Goal: Task Accomplishment & Management: Manage account settings

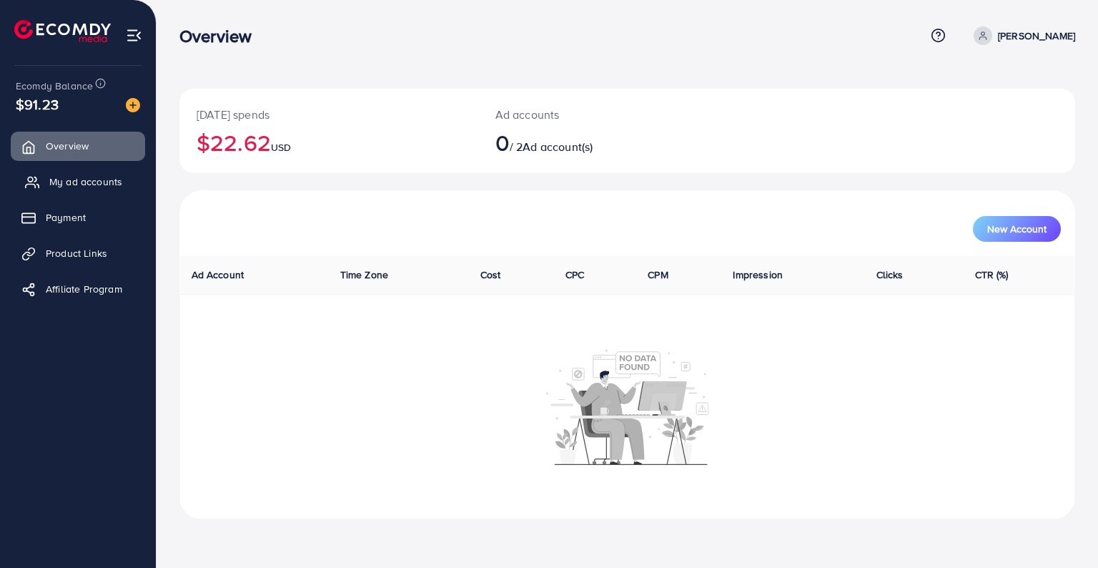
click at [97, 180] on span "My ad accounts" at bounding box center [85, 181] width 73 height 14
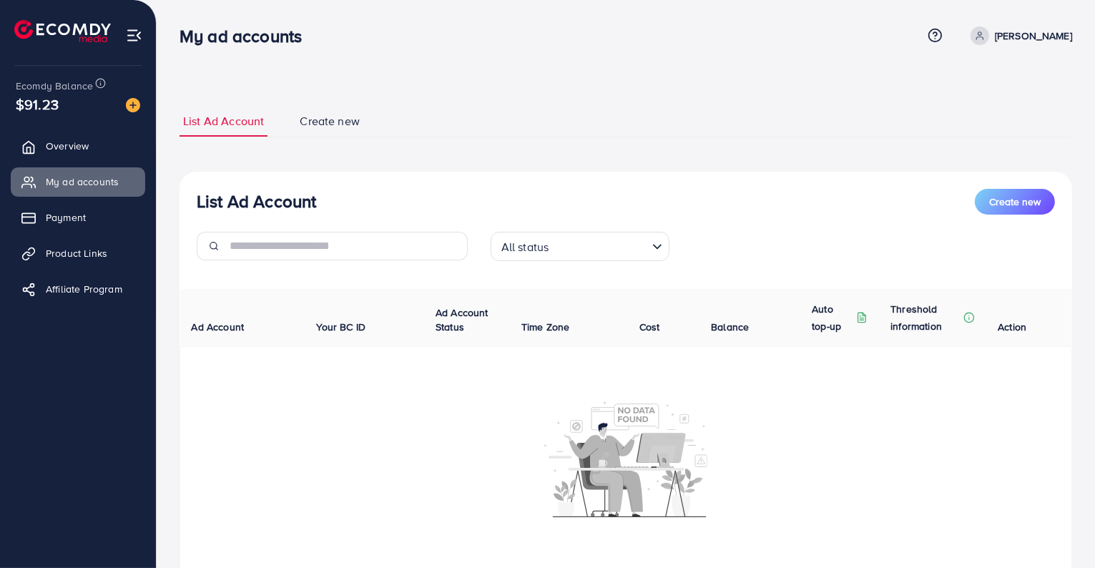
click at [615, 246] on input "Search for option" at bounding box center [599, 246] width 93 height 22
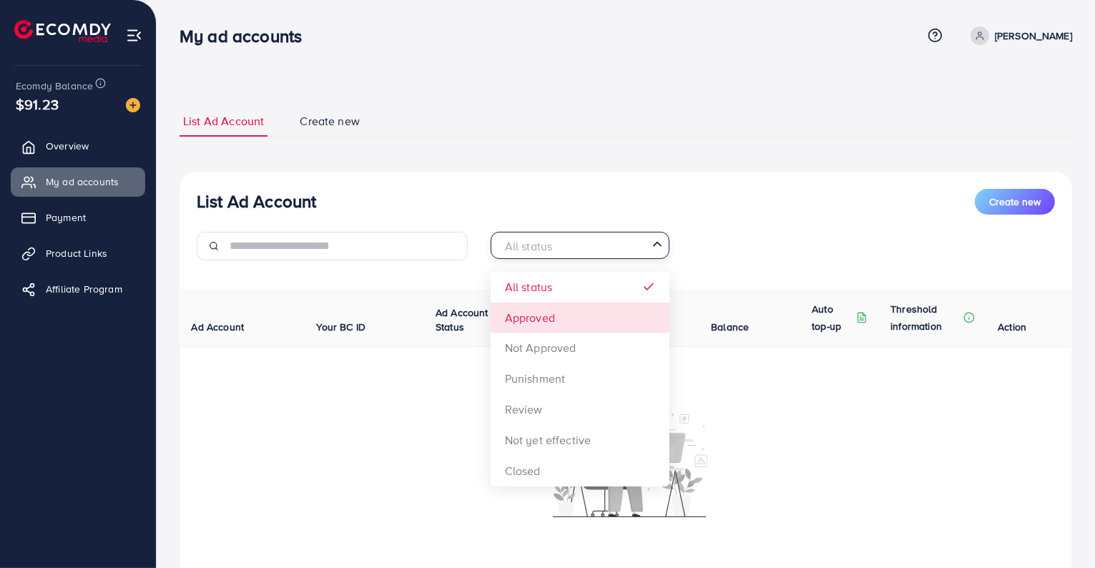
click at [526, 309] on div "List Ad Account Create new All status Loading... All status Approved Not Approv…" at bounding box center [626, 380] width 893 height 417
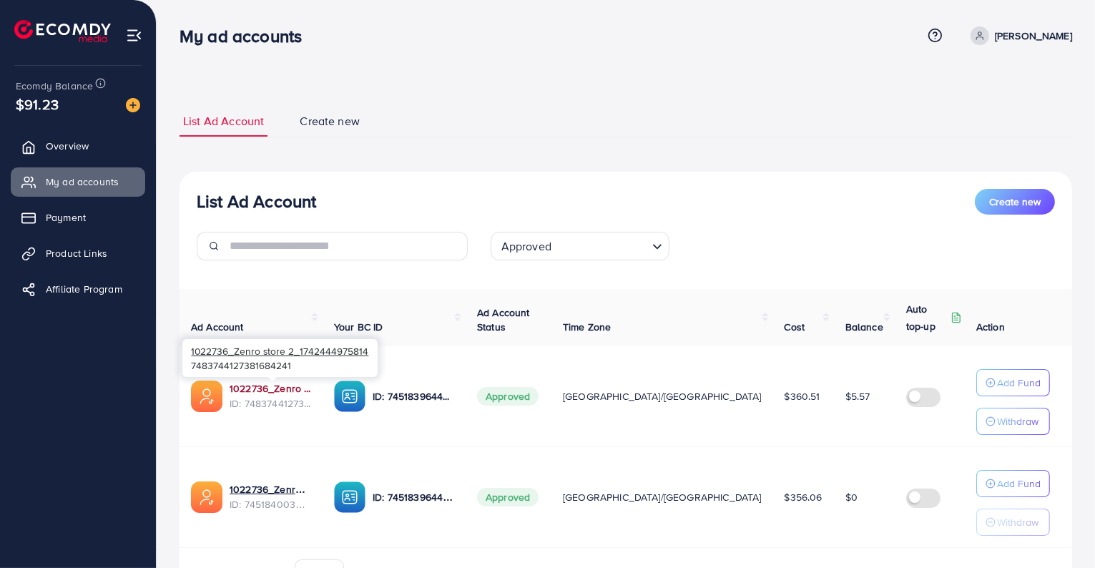
click at [291, 386] on link "1022736_Zenro store 2_1742444975814" at bounding box center [271, 388] width 82 height 14
